Goal: Task Accomplishment & Management: Complete application form

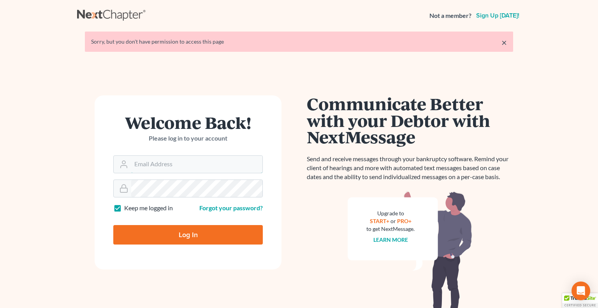
type input "[PERSON_NAME][EMAIL_ADDRESS][DOMAIN_NAME]"
click at [187, 236] on input "Log In" at bounding box center [187, 234] width 149 height 19
type input "Thinking..."
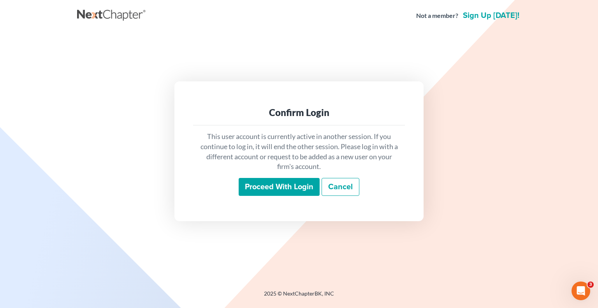
click at [272, 186] on input "Proceed with login" at bounding box center [279, 187] width 81 height 18
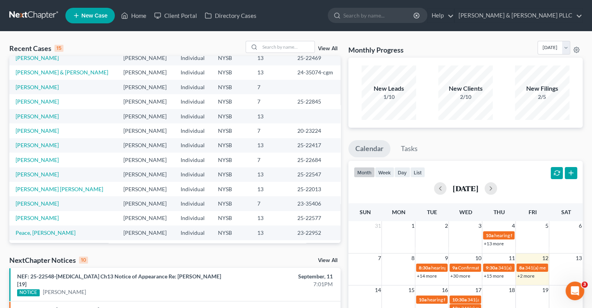
scroll to position [53, 0]
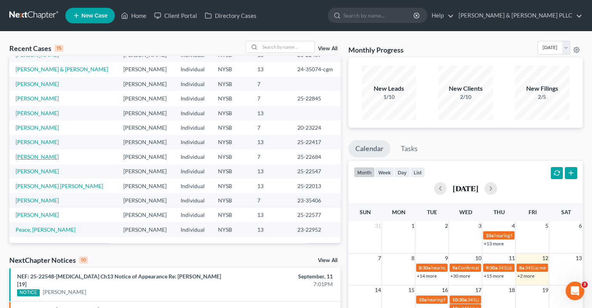
click at [43, 156] on link "Plummer, Rebecca" at bounding box center [37, 156] width 43 height 7
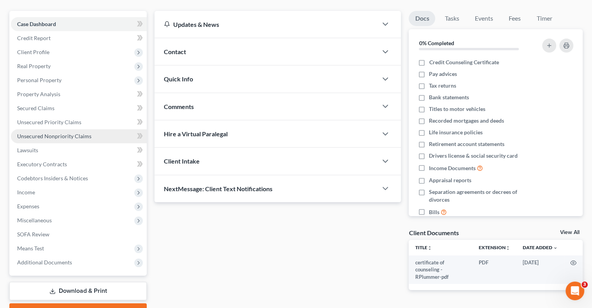
scroll to position [78, 0]
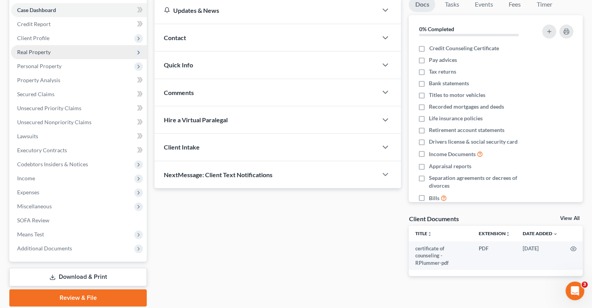
click at [36, 52] on span "Real Property" at bounding box center [33, 52] width 33 height 7
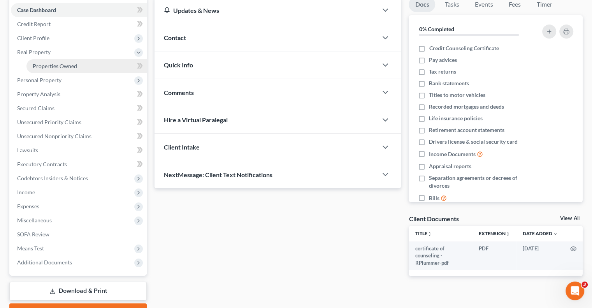
click at [64, 63] on span "Properties Owned" at bounding box center [55, 66] width 44 height 7
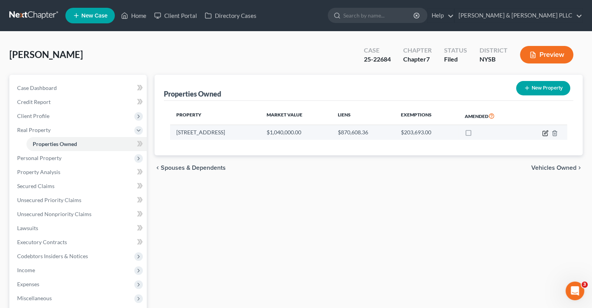
click at [543, 132] on icon "button" at bounding box center [545, 133] width 6 height 6
select select "35"
select select "59"
select select "3"
select select "0"
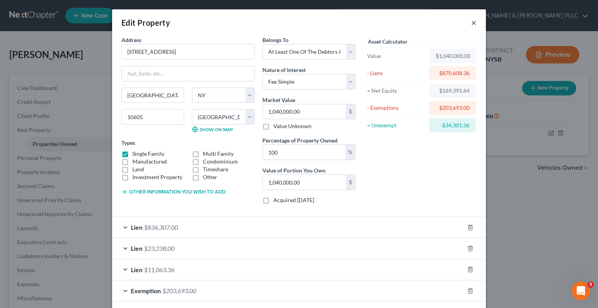
click at [471, 21] on button "×" at bounding box center [473, 22] width 5 height 9
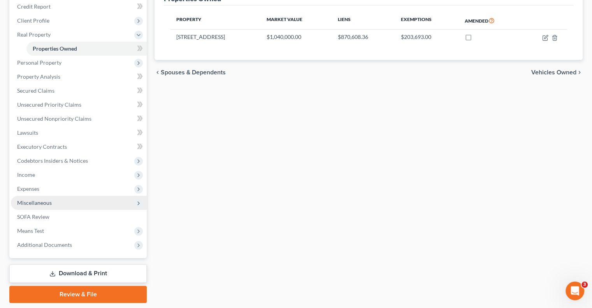
scroll to position [117, 0]
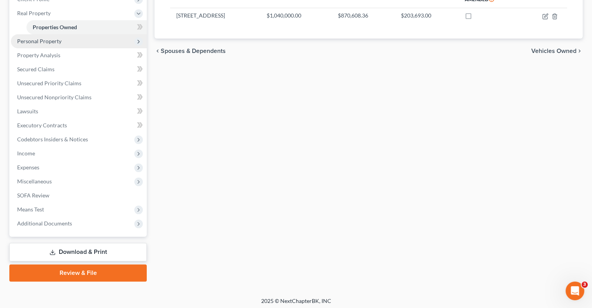
click at [50, 40] on span "Personal Property" at bounding box center [39, 41] width 44 height 7
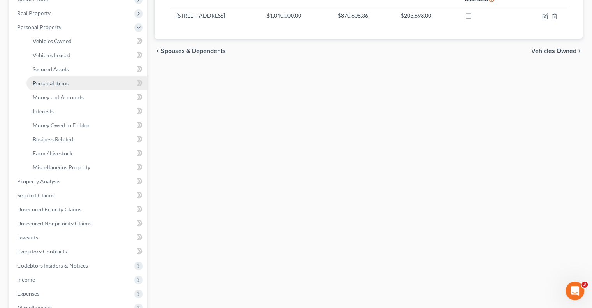
click at [54, 85] on span "Personal Items" at bounding box center [51, 83] width 36 height 7
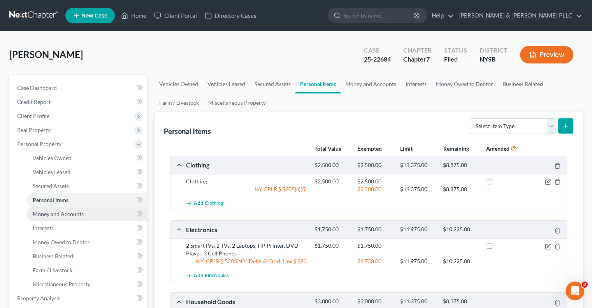
click at [60, 214] on span "Money and Accounts" at bounding box center [58, 214] width 51 height 7
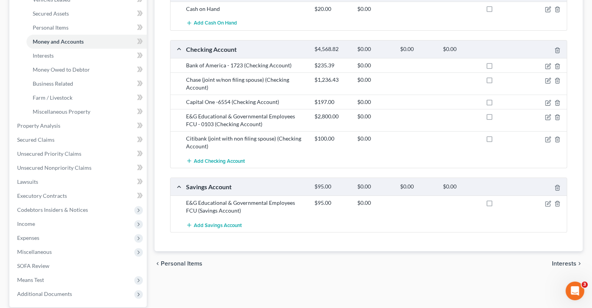
scroll to position [12, 0]
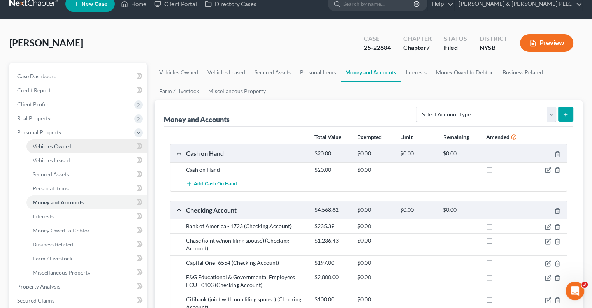
click at [65, 146] on span "Vehicles Owned" at bounding box center [52, 146] width 39 height 7
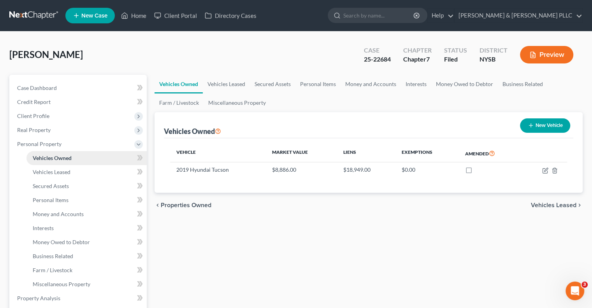
click at [60, 156] on span "Vehicles Owned" at bounding box center [52, 157] width 39 height 7
click at [545, 169] on icon "button" at bounding box center [546, 170] width 4 height 4
select select "0"
select select "7"
select select "3"
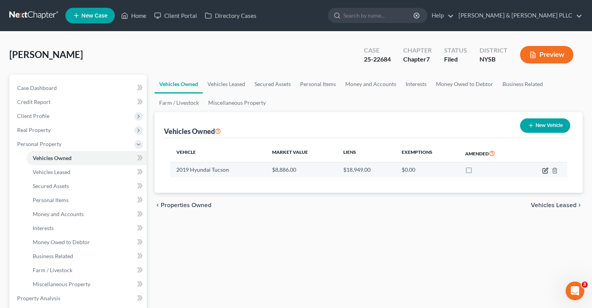
select select "0"
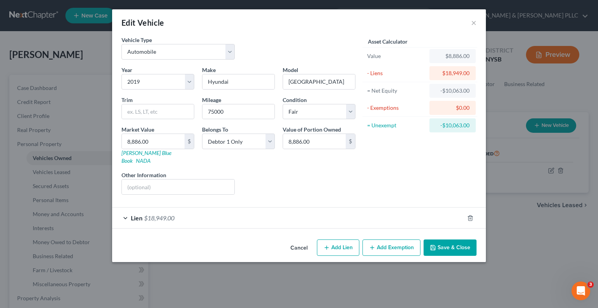
click at [187, 209] on div "Lien $18,949.00" at bounding box center [288, 217] width 352 height 21
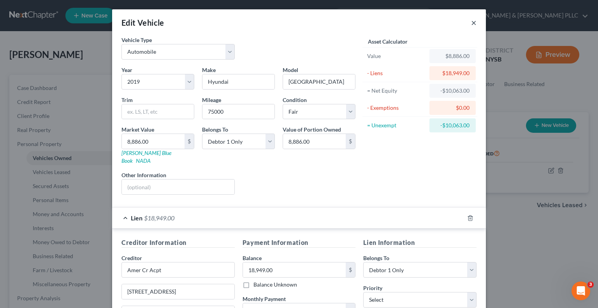
click at [471, 23] on button "×" at bounding box center [473, 22] width 5 height 9
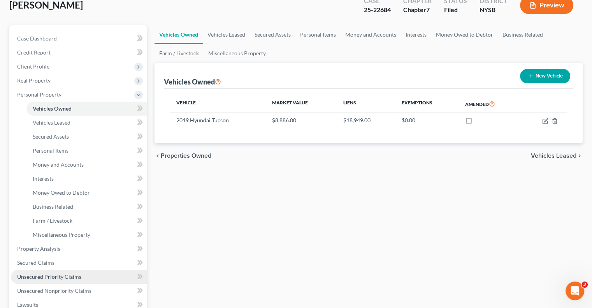
scroll to position [156, 0]
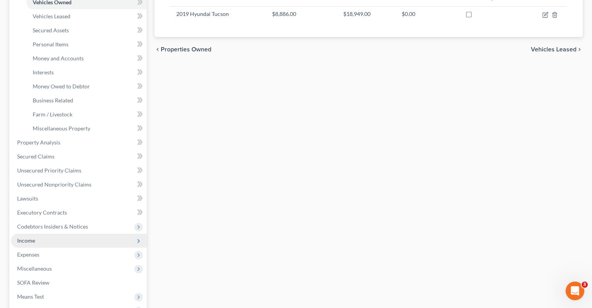
click at [25, 239] on span "Income" at bounding box center [26, 240] width 18 height 7
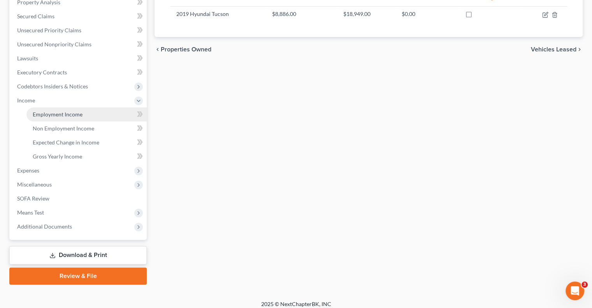
click at [69, 112] on span "Employment Income" at bounding box center [58, 114] width 50 height 7
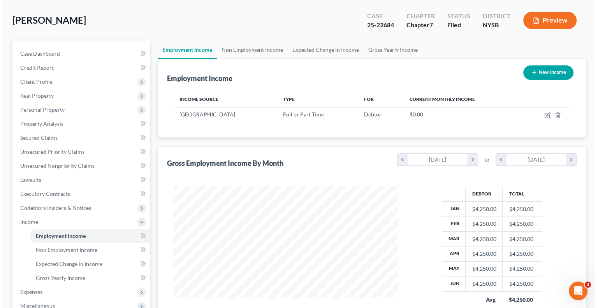
scroll to position [78, 0]
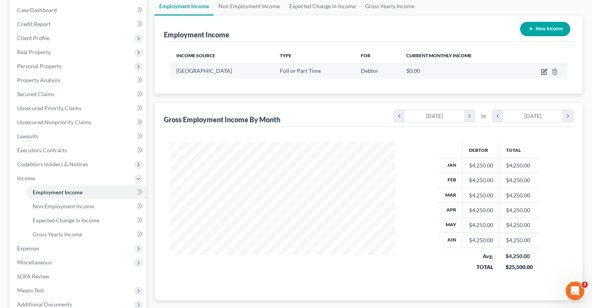
click at [544, 72] on icon "button" at bounding box center [544, 71] width 6 height 6
select select "0"
select select "35"
select select "0"
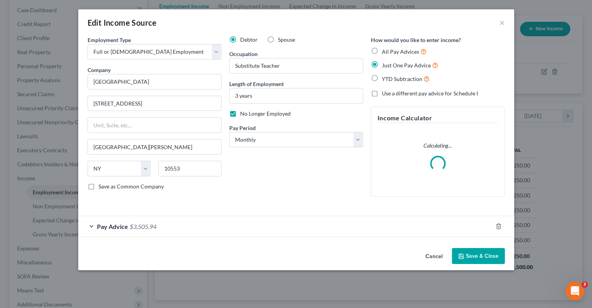
scroll to position [139, 243]
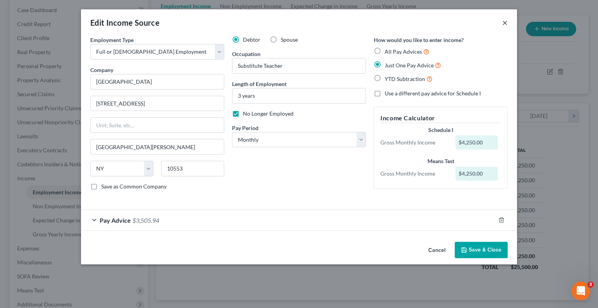
click at [505, 22] on button "×" at bounding box center [504, 22] width 5 height 9
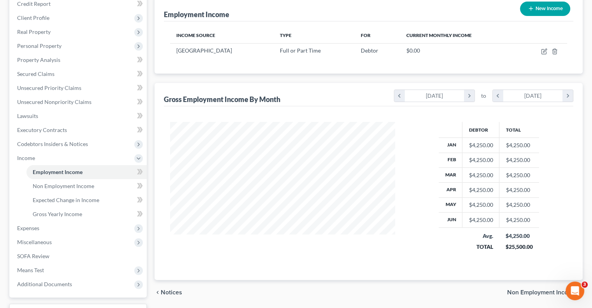
scroll to position [117, 0]
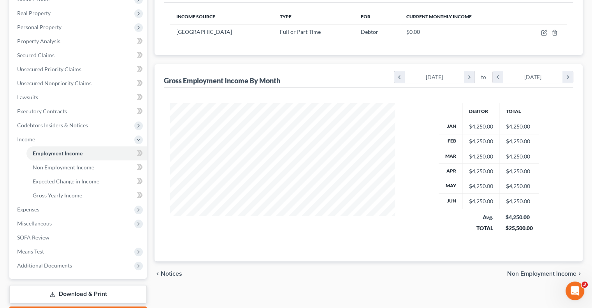
click at [530, 271] on span "Non Employment Income" at bounding box center [541, 273] width 69 height 6
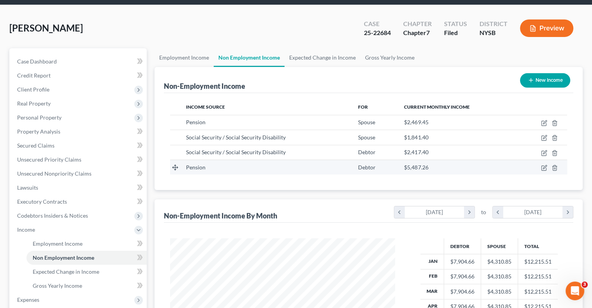
scroll to position [39, 0]
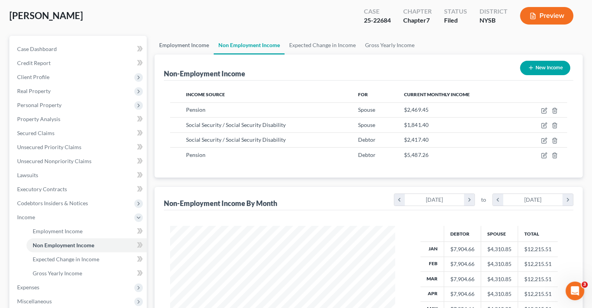
click at [182, 44] on link "Employment Income" at bounding box center [183, 45] width 59 height 19
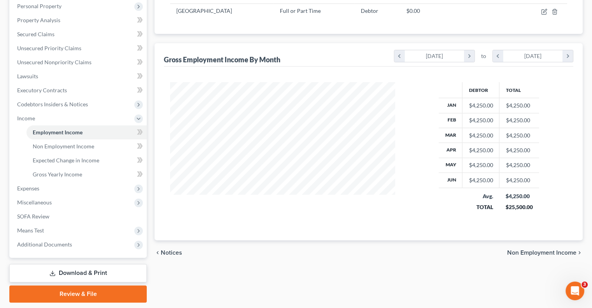
scroll to position [156, 0]
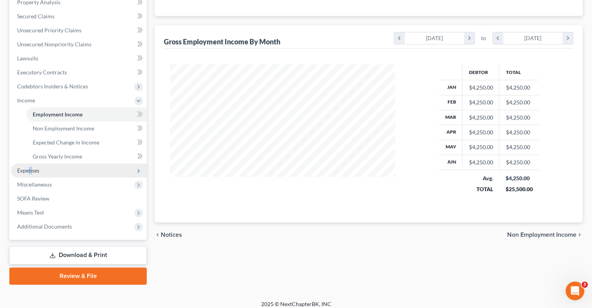
click at [31, 171] on span "Expenses" at bounding box center [28, 170] width 22 height 7
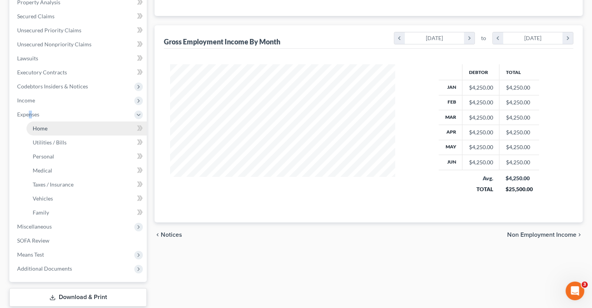
click at [40, 129] on span "Home" at bounding box center [40, 128] width 15 height 7
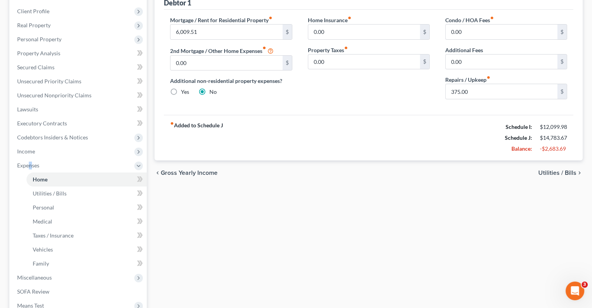
scroll to position [117, 0]
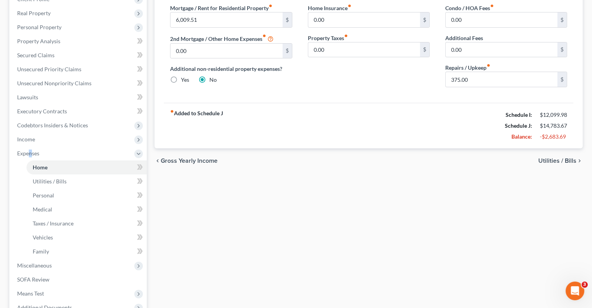
click at [545, 158] on span "Utilities / Bills" at bounding box center [557, 161] width 38 height 6
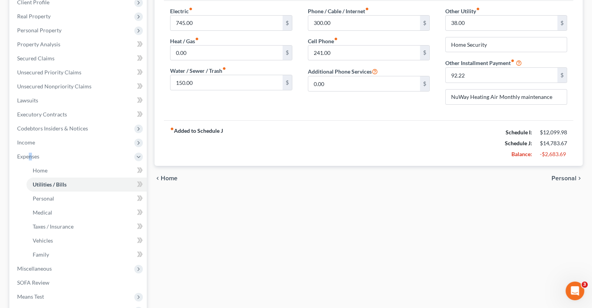
scroll to position [117, 0]
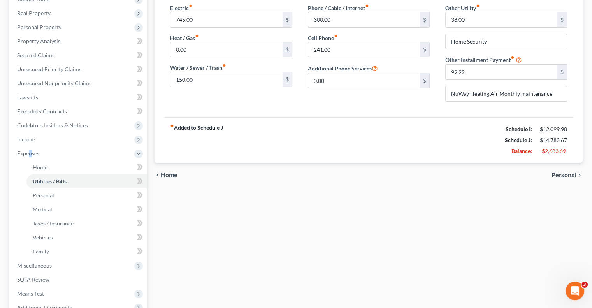
click at [560, 172] on span "Personal" at bounding box center [563, 175] width 25 height 6
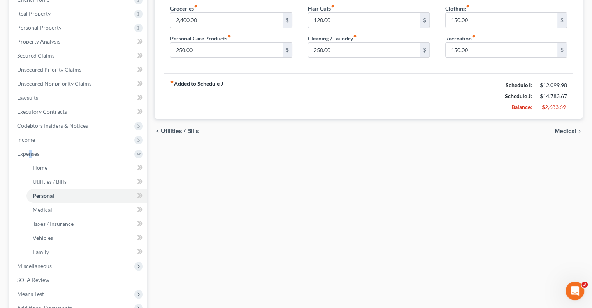
scroll to position [117, 0]
click at [561, 129] on span "Medical" at bounding box center [565, 131] width 22 height 6
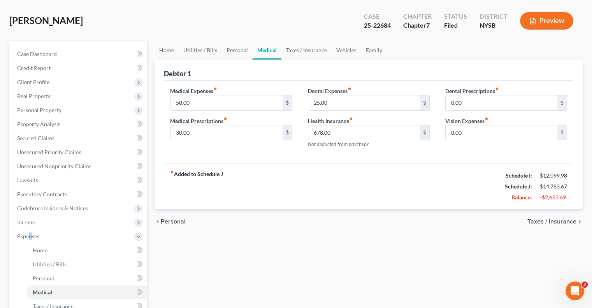
scroll to position [117, 0]
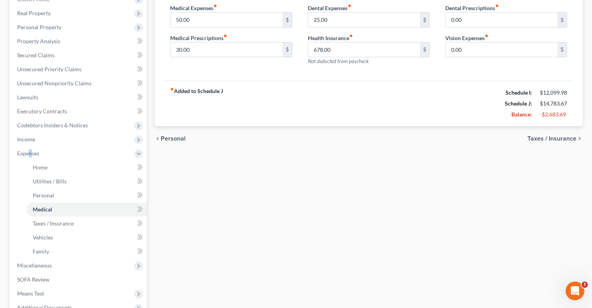
click at [539, 136] on span "Taxes / Insurance" at bounding box center [551, 138] width 49 height 6
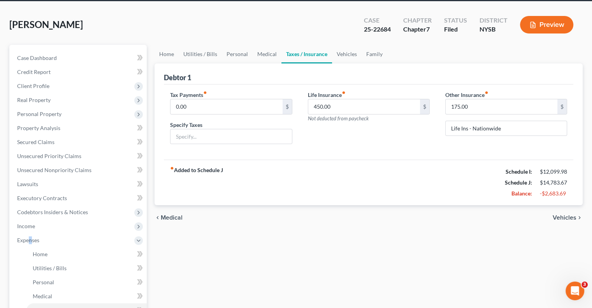
scroll to position [78, 0]
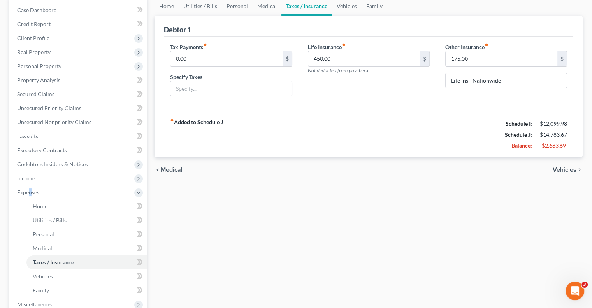
click at [556, 168] on span "Vehicles" at bounding box center [565, 170] width 24 height 6
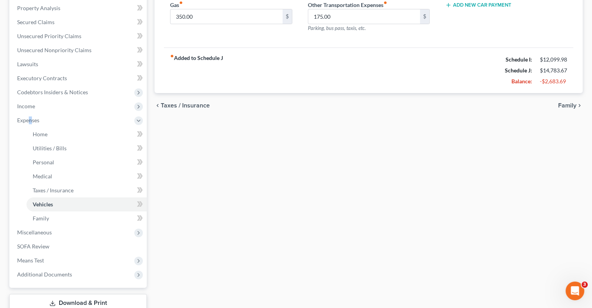
scroll to position [156, 0]
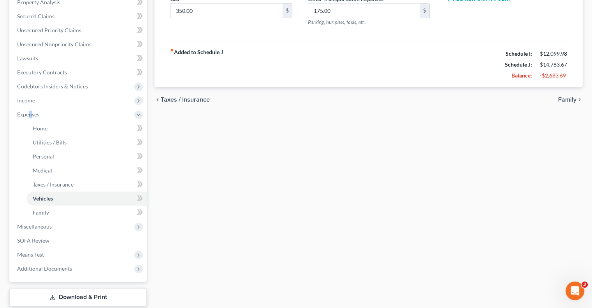
click at [566, 101] on span "Family" at bounding box center [567, 99] width 18 height 6
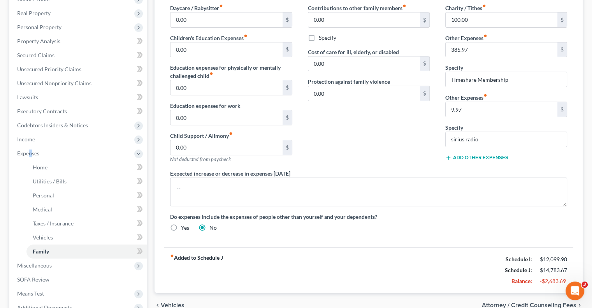
scroll to position [156, 0]
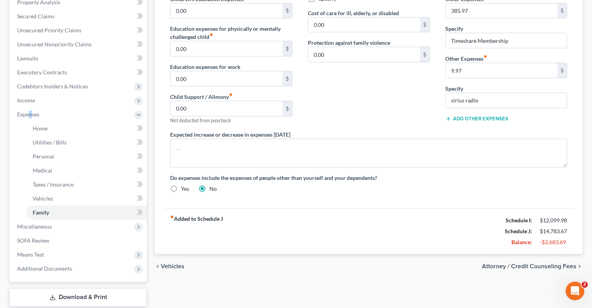
click at [525, 263] on span "Attorney / Credit Counseling Fees" at bounding box center [529, 266] width 95 height 6
select select "4"
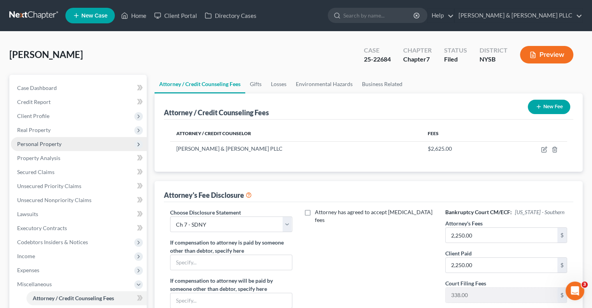
click at [51, 143] on span "Personal Property" at bounding box center [39, 143] width 44 height 7
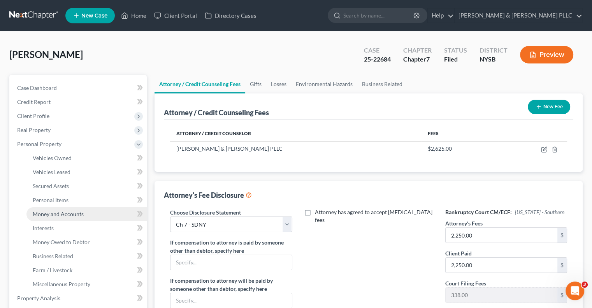
click at [52, 212] on span "Money and Accounts" at bounding box center [58, 214] width 51 height 7
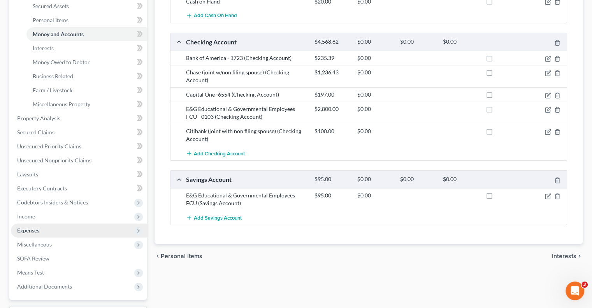
scroll to position [245, 0]
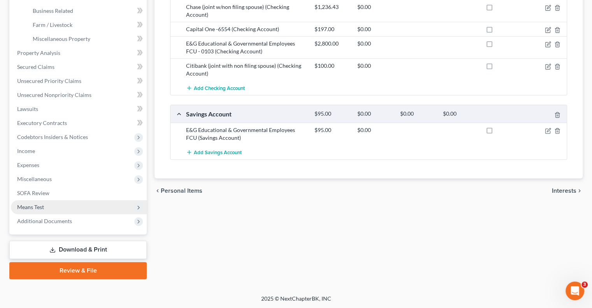
click at [35, 204] on span "Means Test" at bounding box center [30, 206] width 27 height 7
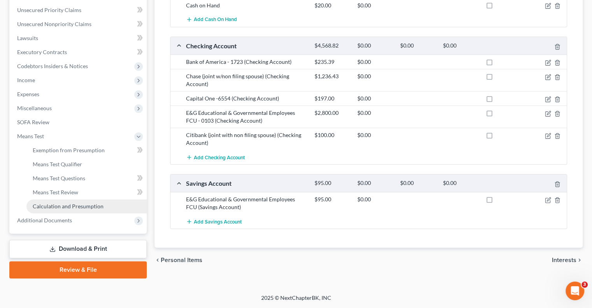
scroll to position [175, 0]
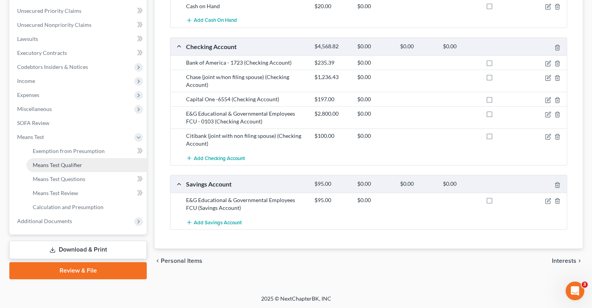
click at [67, 166] on span "Means Test Qualifier" at bounding box center [57, 164] width 49 height 7
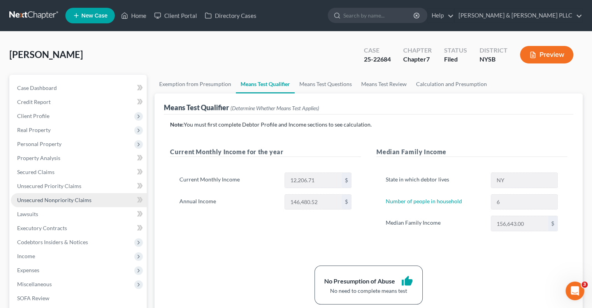
click at [58, 199] on span "Unsecured Nonpriority Claims" at bounding box center [54, 199] width 74 height 7
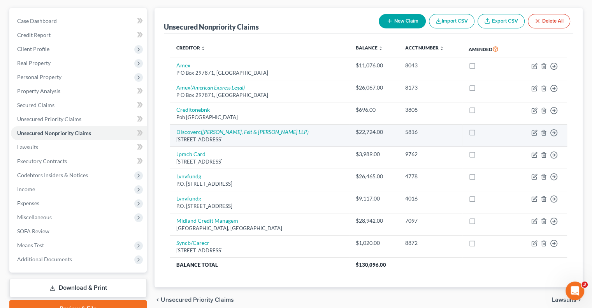
scroll to position [78, 0]
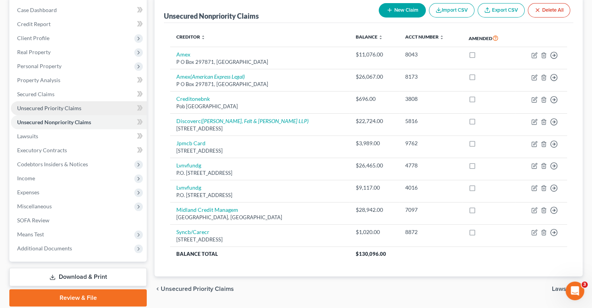
click at [67, 107] on span "Unsecured Priority Claims" at bounding box center [49, 108] width 64 height 7
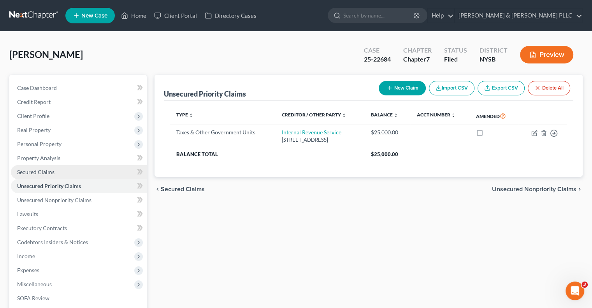
click at [37, 170] on span "Secured Claims" at bounding box center [35, 171] width 37 height 7
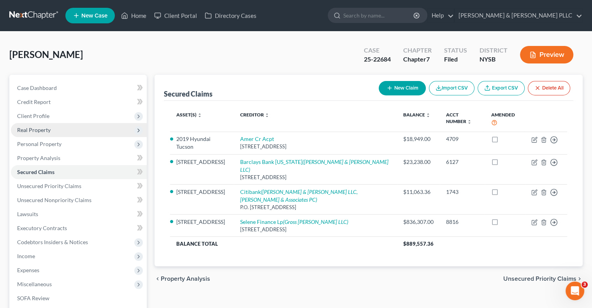
click at [34, 130] on span "Real Property" at bounding box center [33, 129] width 33 height 7
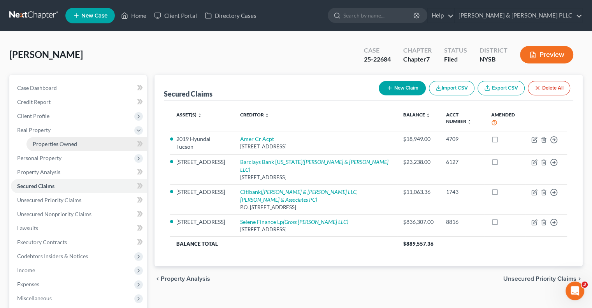
click at [47, 146] on span "Properties Owned" at bounding box center [55, 143] width 44 height 7
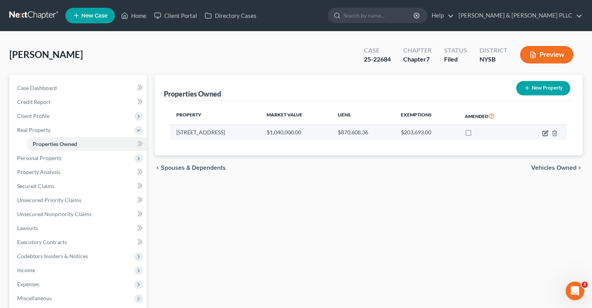
click at [543, 132] on icon "button" at bounding box center [545, 133] width 6 height 6
select select "35"
select select "59"
select select "3"
select select "0"
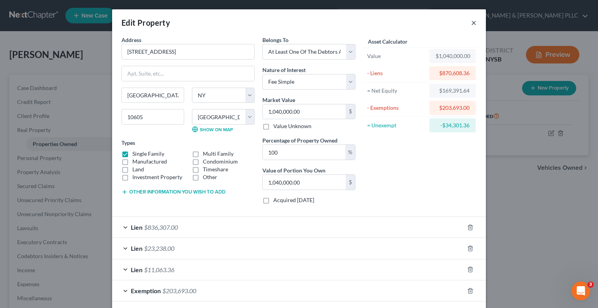
drag, startPoint x: 471, startPoint y: 25, endPoint x: 467, endPoint y: 15, distance: 10.3
click at [471, 24] on button "×" at bounding box center [473, 22] width 5 height 9
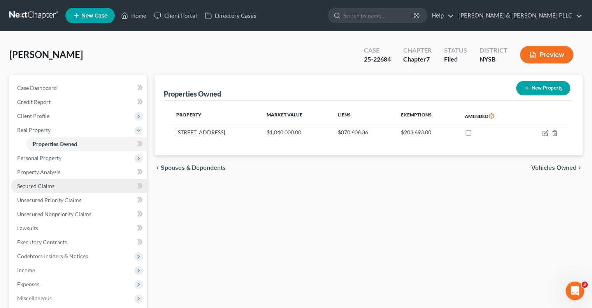
click at [46, 186] on span "Secured Claims" at bounding box center [35, 185] width 37 height 7
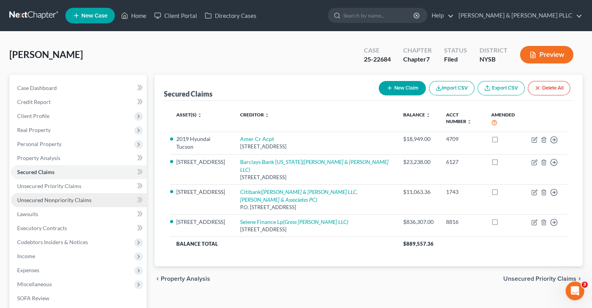
scroll to position [39, 0]
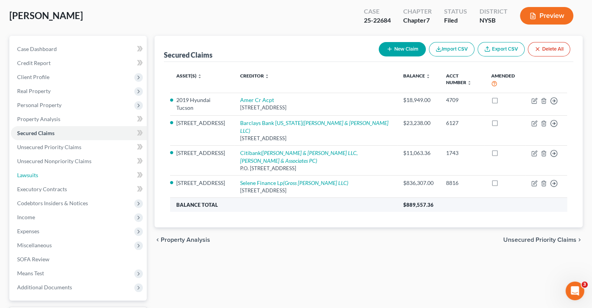
drag, startPoint x: 37, startPoint y: 174, endPoint x: 221, endPoint y: 179, distance: 184.5
click at [36, 174] on span "Lawsuits" at bounding box center [27, 175] width 21 height 7
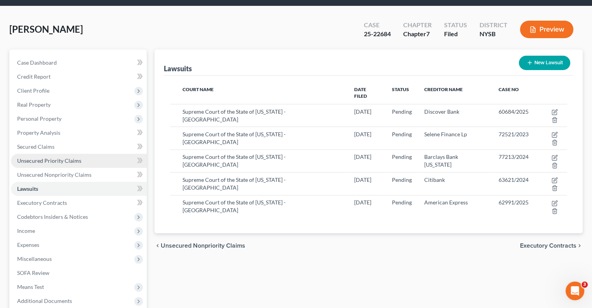
scroll to position [39, 0]
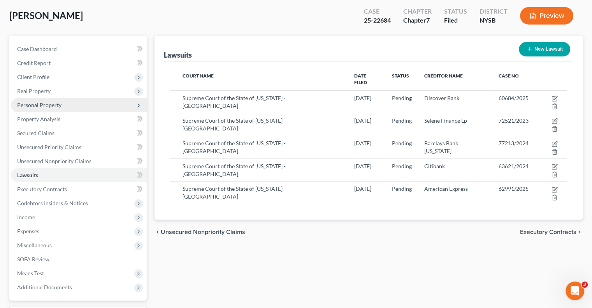
click at [36, 104] on span "Personal Property" at bounding box center [39, 105] width 44 height 7
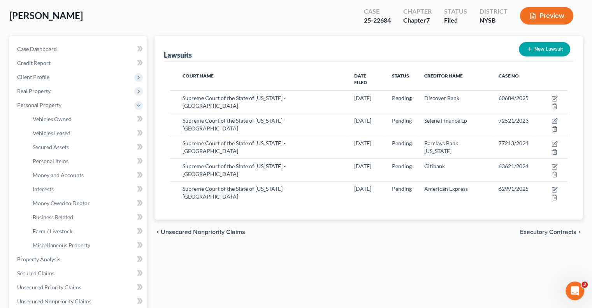
click at [542, 229] on span "Executory Contracts" at bounding box center [548, 232] width 56 height 6
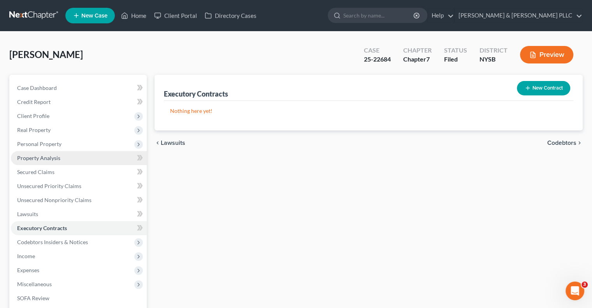
click at [39, 154] on span "Property Analysis" at bounding box center [38, 157] width 43 height 7
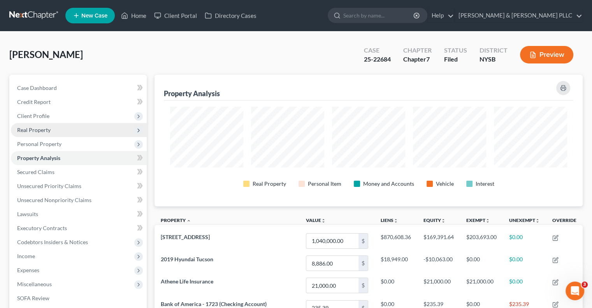
click at [41, 128] on span "Real Property" at bounding box center [33, 129] width 33 height 7
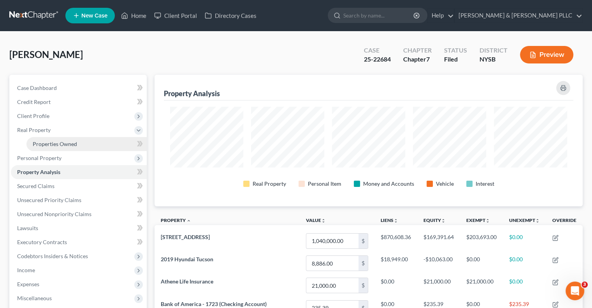
click at [59, 143] on span "Properties Owned" at bounding box center [55, 143] width 44 height 7
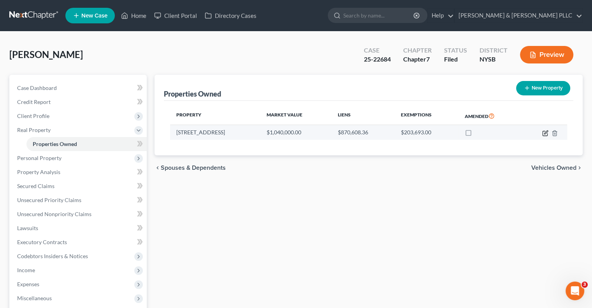
click at [544, 130] on icon "button" at bounding box center [545, 133] width 6 height 6
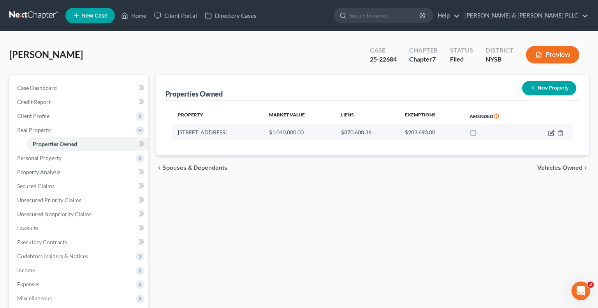
select select "35"
select select "59"
select select "3"
select select "0"
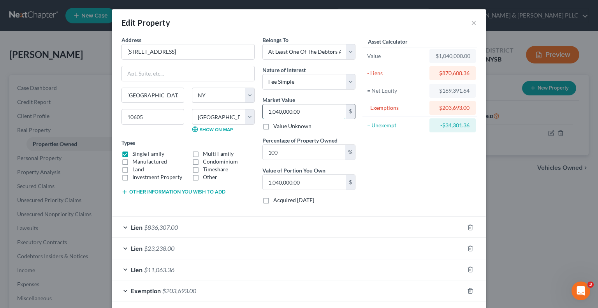
drag, startPoint x: 271, startPoint y: 112, endPoint x: 276, endPoint y: 107, distance: 6.9
click at [272, 111] on input "1,040,000.00" at bounding box center [304, 111] width 83 height 15
type input "1"
type input "1.00"
type input "12"
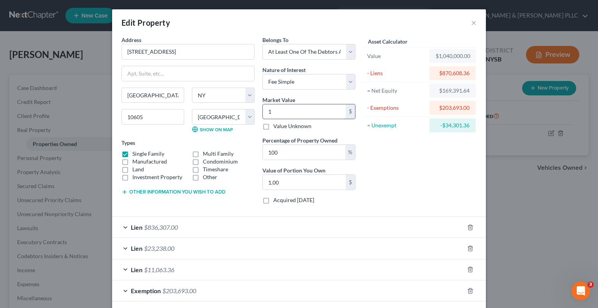
type input "12.00"
type input "120"
type input "120.00"
type input "1200"
type input "1,200.00"
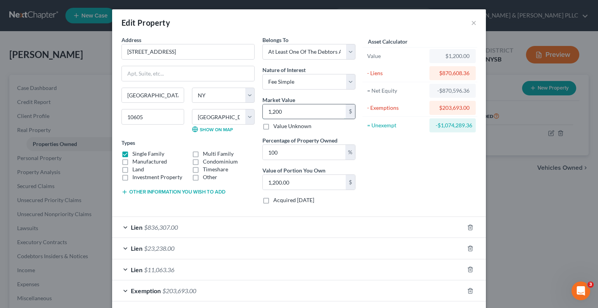
type input "1,2000"
type input "12,000.00"
type input "12,0000"
type input "120,000.00"
type input "120,0000"
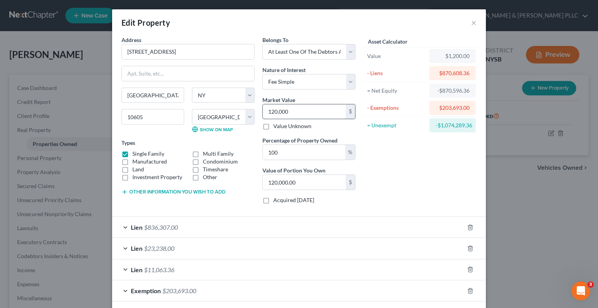
type input "1,200,000.00"
click at [422, 155] on div "Asset Calculator Value $1,200,000.00 - Liens $870,608.36 = Net Equity -$869,408…" at bounding box center [419, 123] width 121 height 174
click at [295, 108] on input "1,200,000" at bounding box center [304, 111] width 83 height 15
type input "1"
type input "1.00"
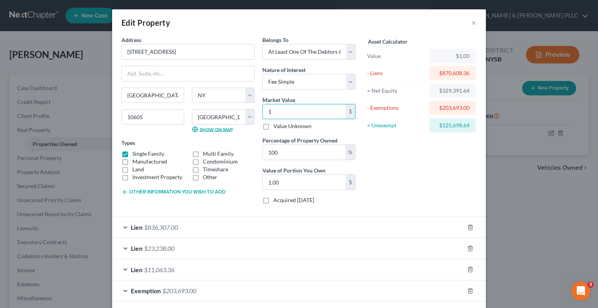
type input "10"
type input "10.00"
type input "104"
type input "104.00"
type input "1040"
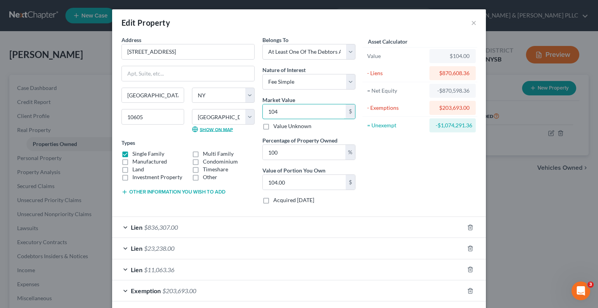
type input "1,040.00"
type input "1,0400"
type input "10,400.00"
type input "10,4000"
type input "104,000.00"
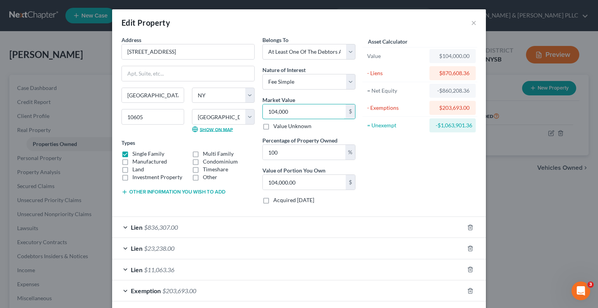
type input "104,0000"
type input "1,040,000.00"
drag, startPoint x: 299, startPoint y: 112, endPoint x: 305, endPoint y: 110, distance: 6.9
click at [299, 112] on input "1,040,000" at bounding box center [304, 111] width 83 height 15
type input "1,040,000.00"
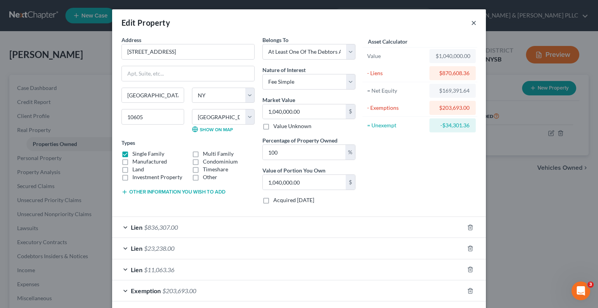
click at [471, 21] on button "×" at bounding box center [473, 22] width 5 height 9
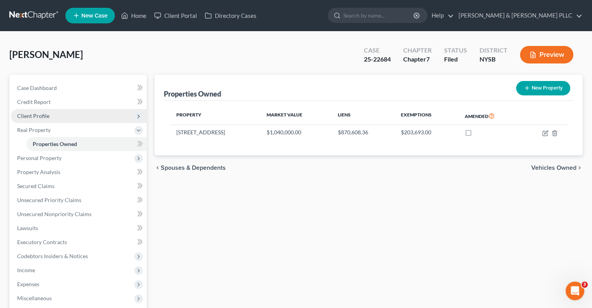
scroll to position [39, 0]
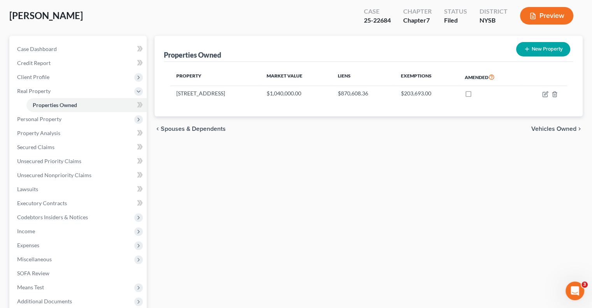
click at [543, 126] on span "Vehicles Owned" at bounding box center [553, 129] width 45 height 6
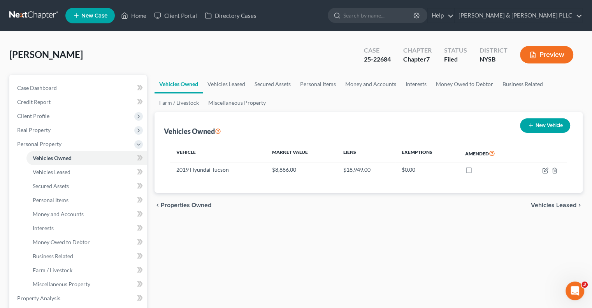
click at [545, 203] on span "Vehicles Leased" at bounding box center [554, 205] width 46 height 6
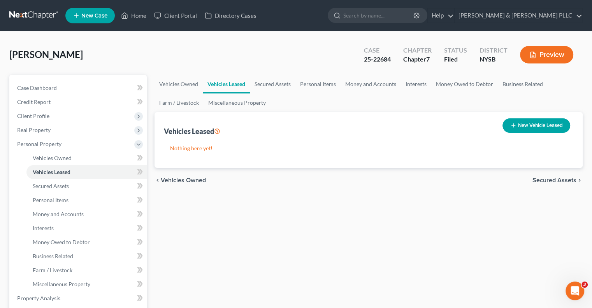
click at [184, 179] on span "Vehicles Owned" at bounding box center [183, 180] width 45 height 6
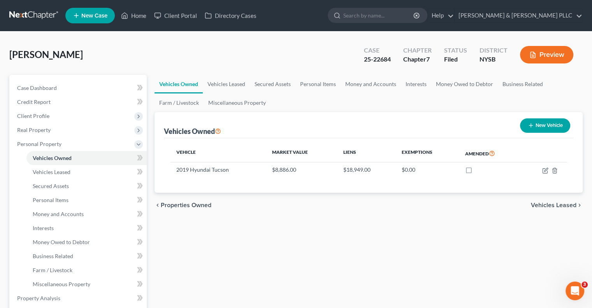
click at [540, 203] on span "Vehicles Leased" at bounding box center [554, 205] width 46 height 6
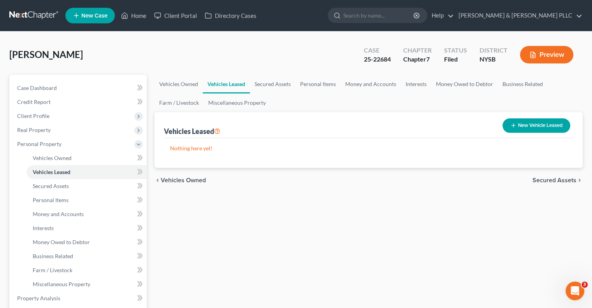
click at [543, 178] on span "Secured Assets" at bounding box center [554, 180] width 44 height 6
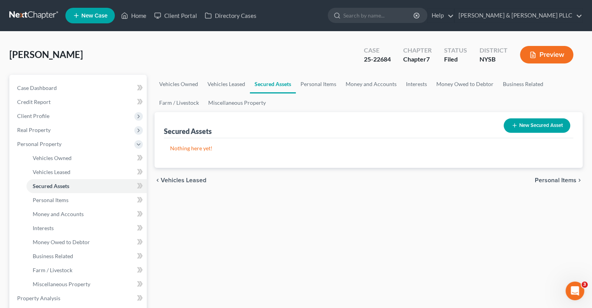
click at [542, 178] on span "Personal Items" at bounding box center [556, 180] width 42 height 6
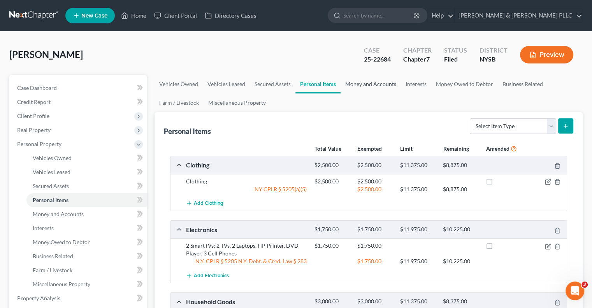
click at [375, 82] on link "Money and Accounts" at bounding box center [370, 84] width 60 height 19
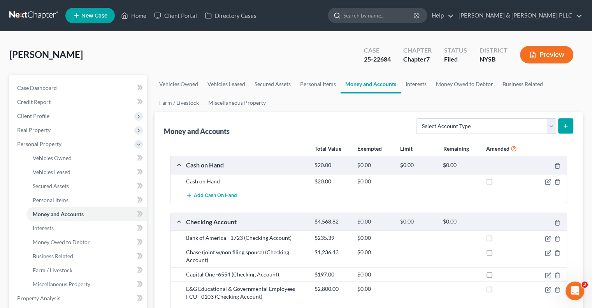
click at [390, 14] on input "search" at bounding box center [378, 15] width 71 height 14
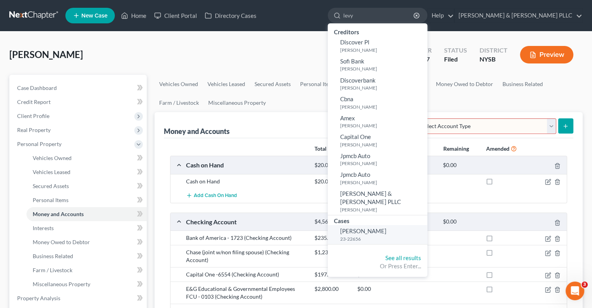
type input "levy"
click at [386, 227] on span "Levy, William" at bounding box center [363, 230] width 46 height 7
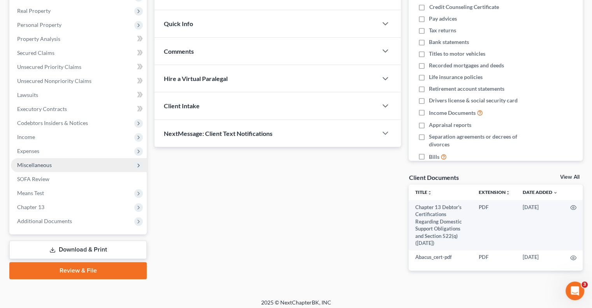
scroll to position [119, 0]
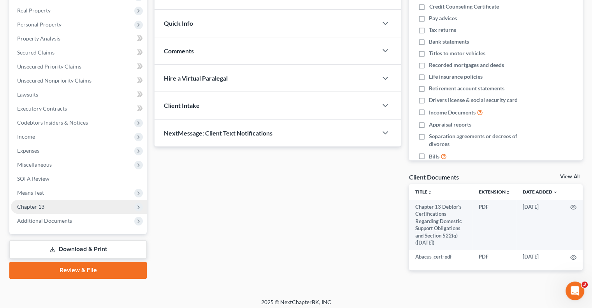
click at [37, 205] on span "Chapter 13" at bounding box center [30, 206] width 27 height 7
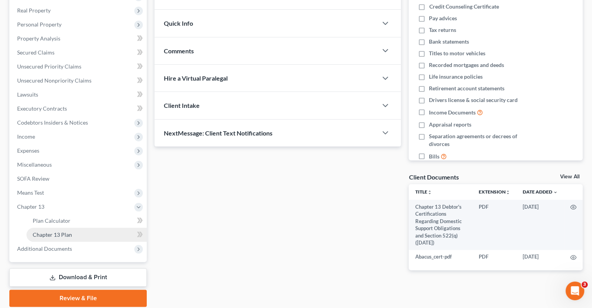
click at [60, 235] on span "Chapter 13 Plan" at bounding box center [52, 234] width 39 height 7
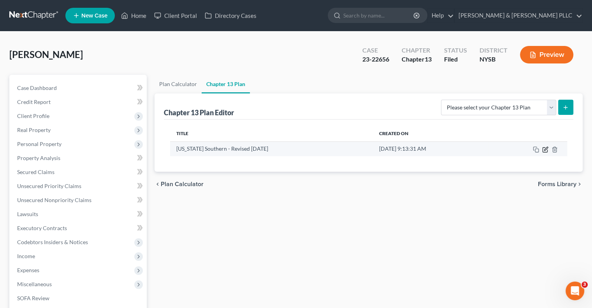
click at [545, 149] on icon "button" at bounding box center [545, 149] width 6 height 6
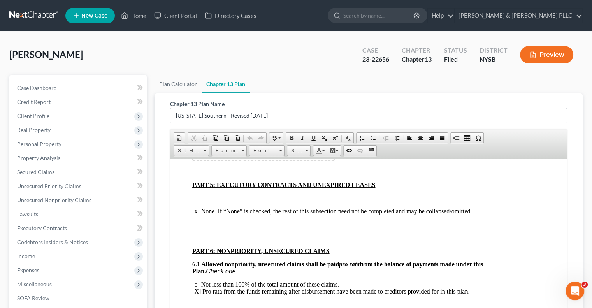
scroll to position [1582, 16]
